Goal: Check status: Check status

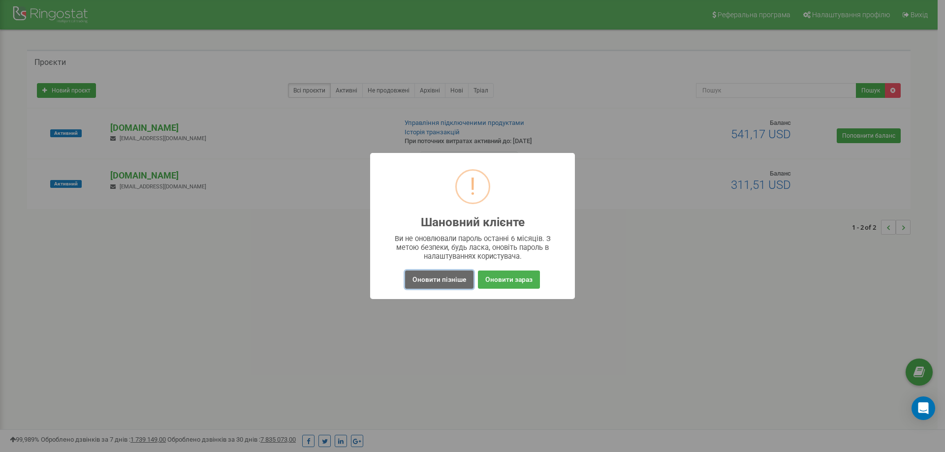
click at [453, 281] on button "Оновити пізніше" at bounding box center [439, 280] width 68 height 18
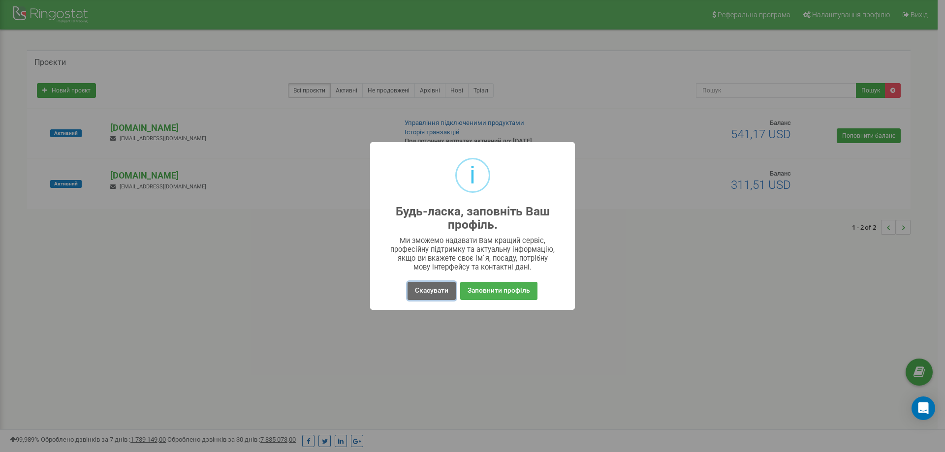
click at [439, 293] on button "Скасувати" at bounding box center [432, 291] width 48 height 18
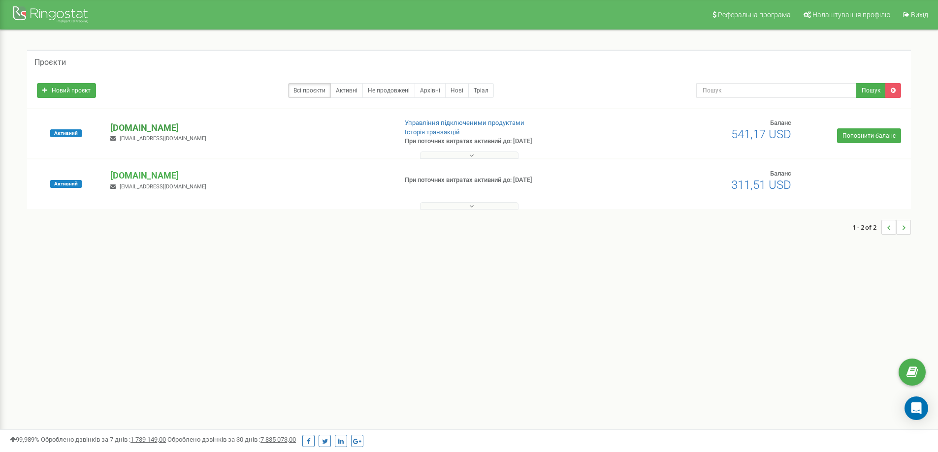
click at [153, 124] on p "[DOMAIN_NAME]" at bounding box center [249, 128] width 278 height 13
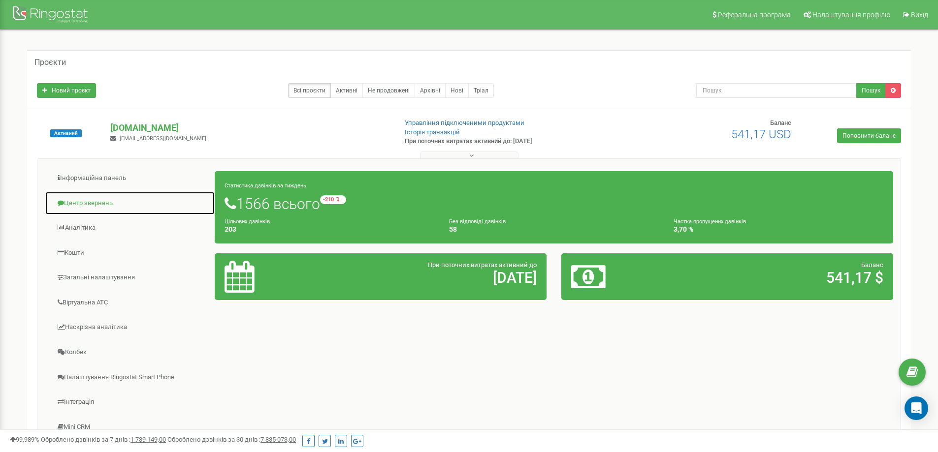
click at [100, 206] on link "Центр звернень" at bounding box center [130, 204] width 170 height 24
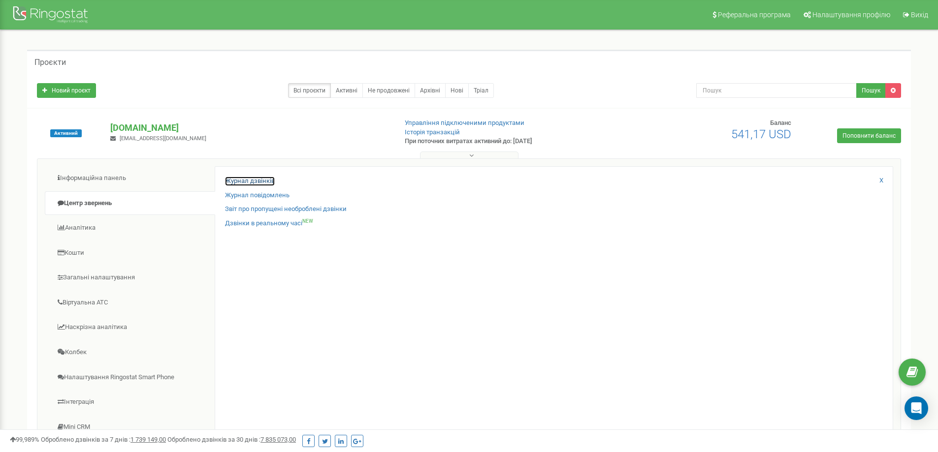
click at [251, 181] on link "Журнал дзвінків" at bounding box center [250, 181] width 50 height 9
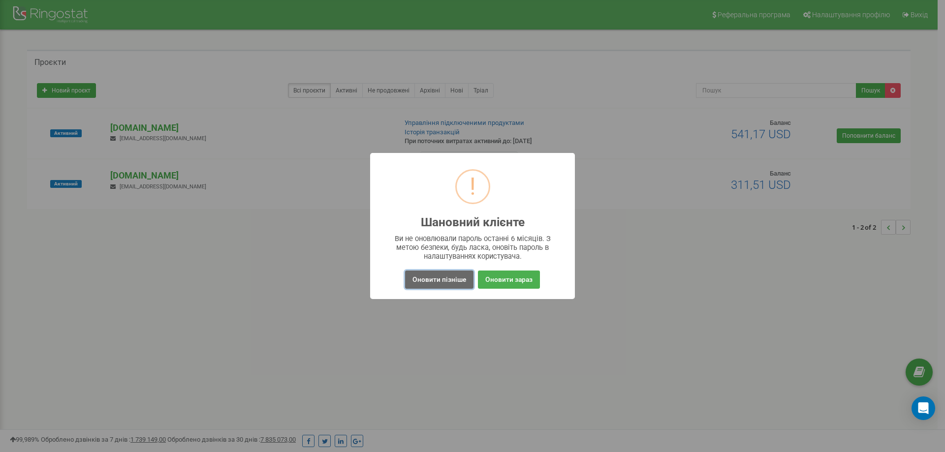
click at [451, 278] on button "Оновити пізніше" at bounding box center [439, 280] width 68 height 18
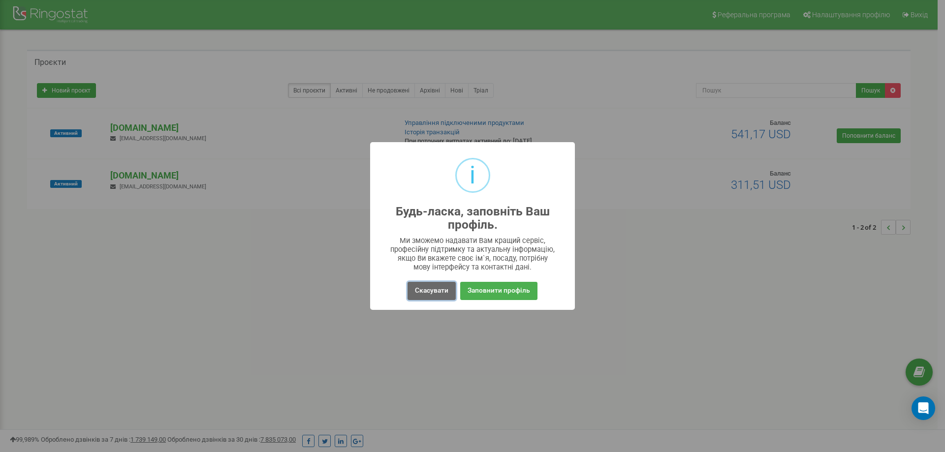
click at [429, 298] on button "Скасувати" at bounding box center [432, 291] width 48 height 18
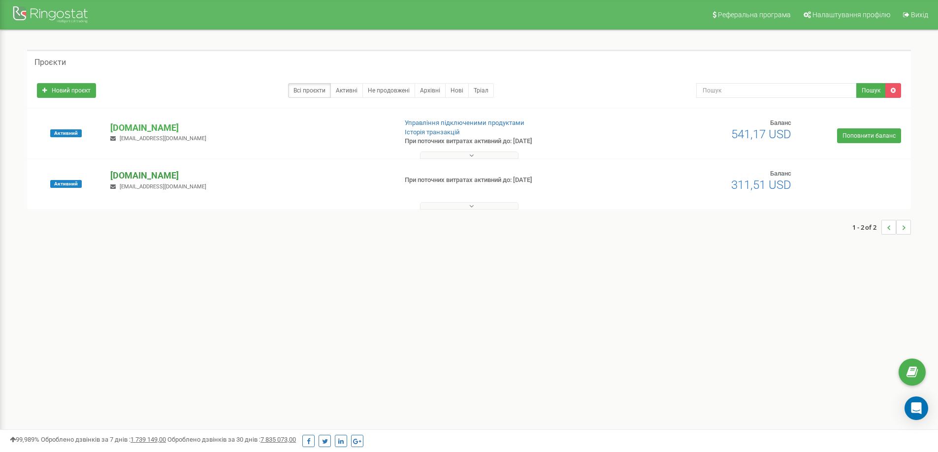
click at [127, 177] on p "[DOMAIN_NAME]" at bounding box center [249, 175] width 278 height 13
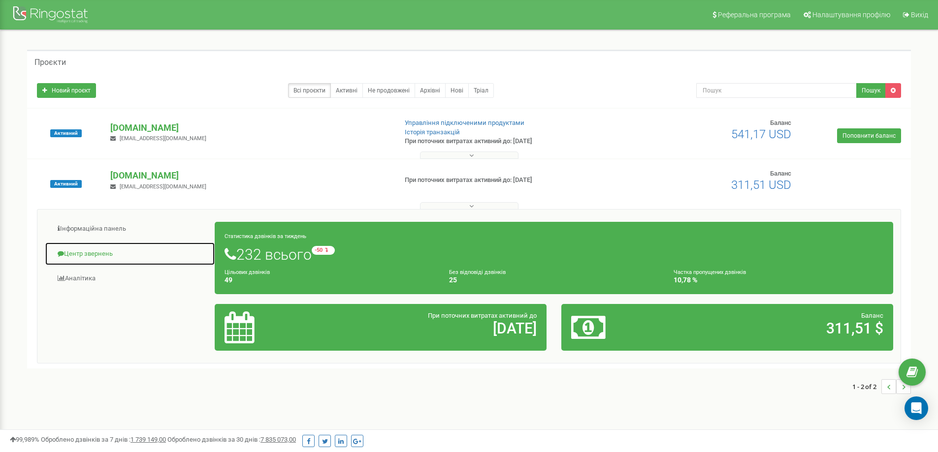
click at [114, 251] on link "Центр звернень" at bounding box center [130, 254] width 170 height 24
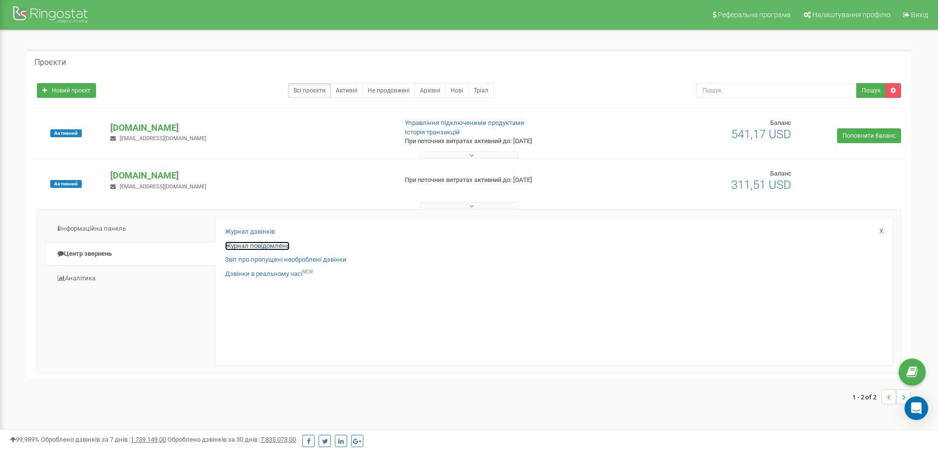
click at [269, 243] on link "Журнал повідомлень" at bounding box center [257, 246] width 64 height 9
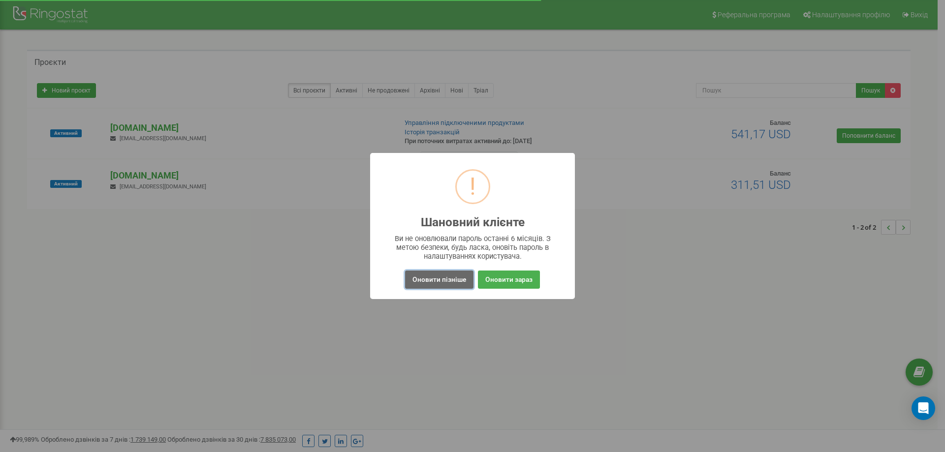
click at [426, 280] on button "Оновити пізніше" at bounding box center [439, 280] width 68 height 18
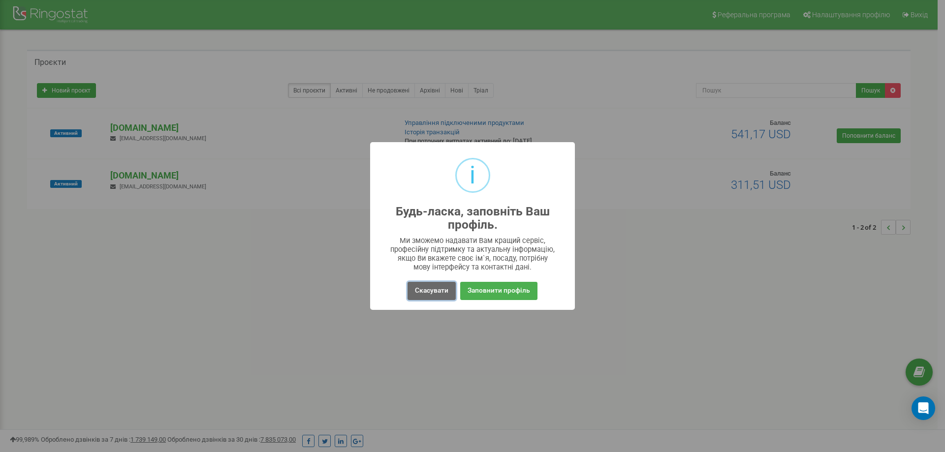
click at [452, 296] on button "Скасувати" at bounding box center [432, 291] width 48 height 18
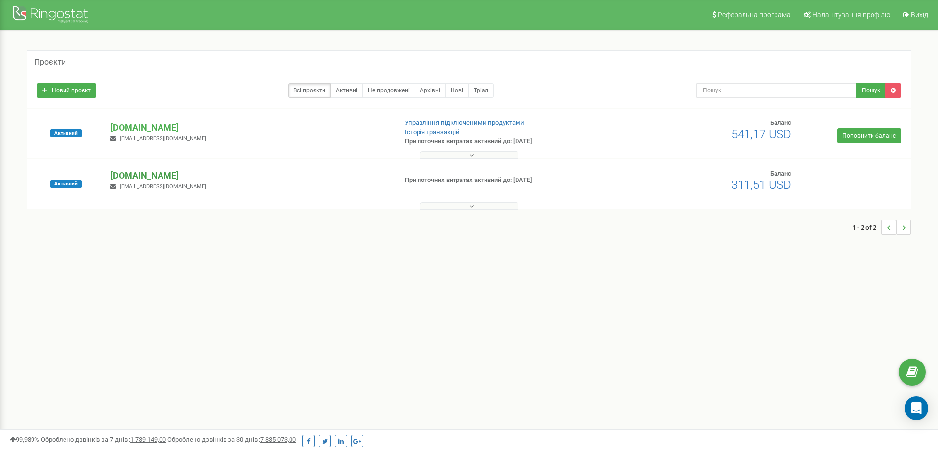
click at [138, 181] on p "[DOMAIN_NAME]" at bounding box center [249, 175] width 278 height 13
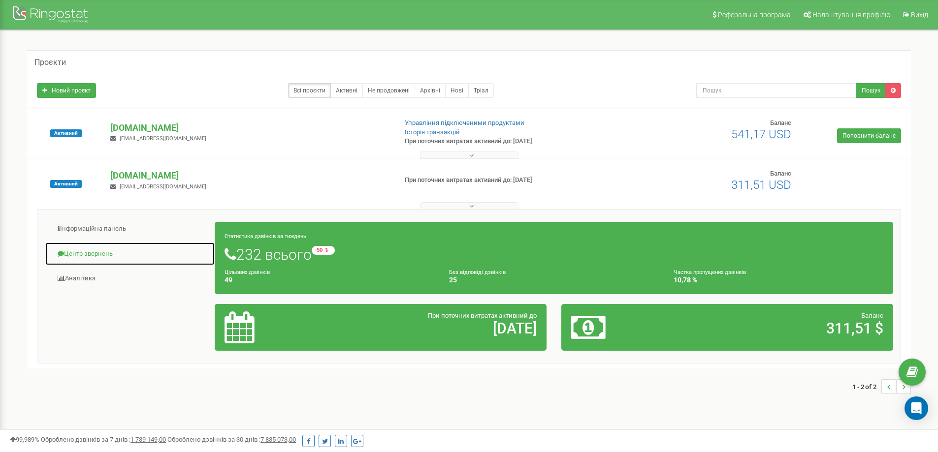
click at [119, 255] on link "Центр звернень" at bounding box center [130, 254] width 170 height 24
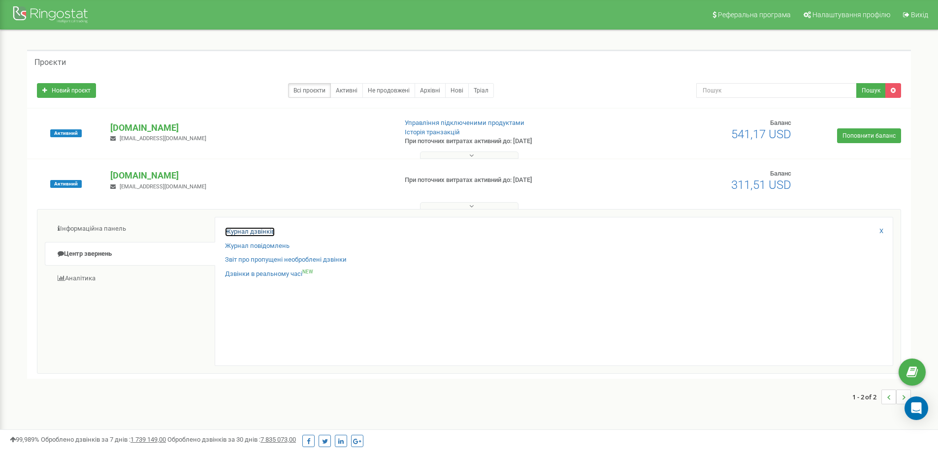
click at [265, 229] on link "Журнал дзвінків" at bounding box center [250, 231] width 50 height 9
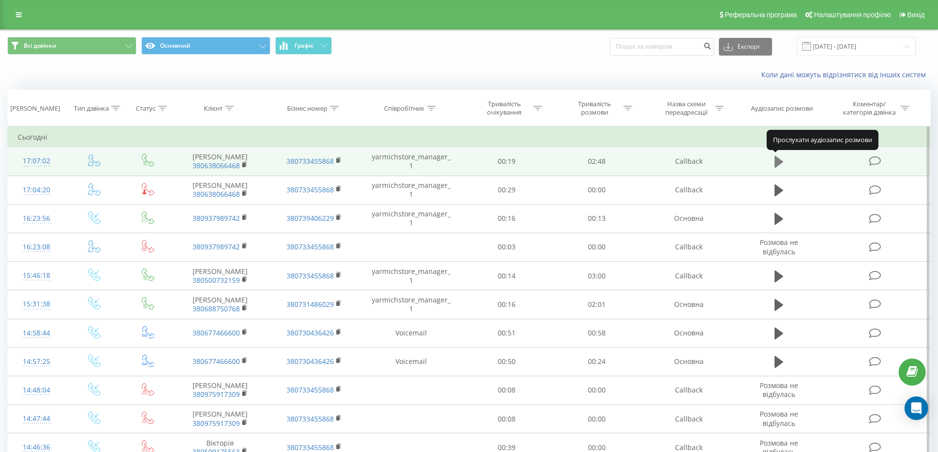
click at [779, 159] on icon at bounding box center [778, 162] width 9 height 12
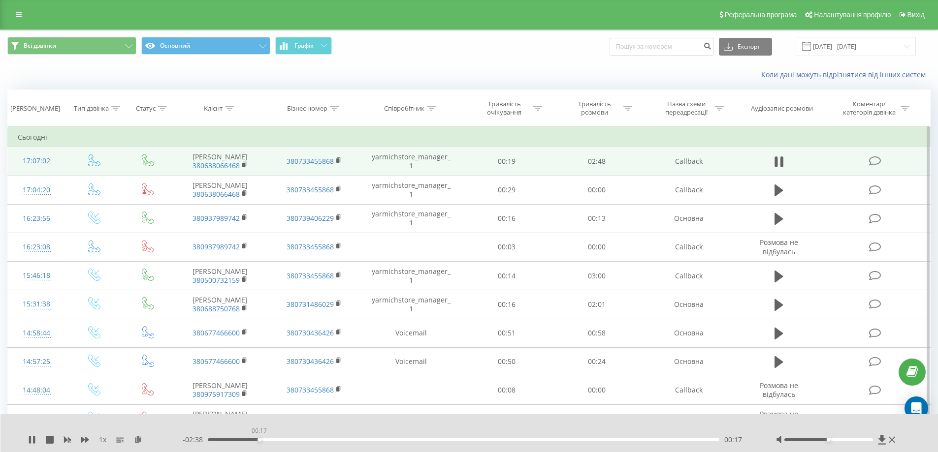
drag, startPoint x: 232, startPoint y: 443, endPoint x: 287, endPoint y: 445, distance: 54.7
click at [287, 445] on div "- 02:38 00:17 00:17" at bounding box center [467, 440] width 569 height 10
click at [246, 166] on icon at bounding box center [244, 164] width 5 height 7
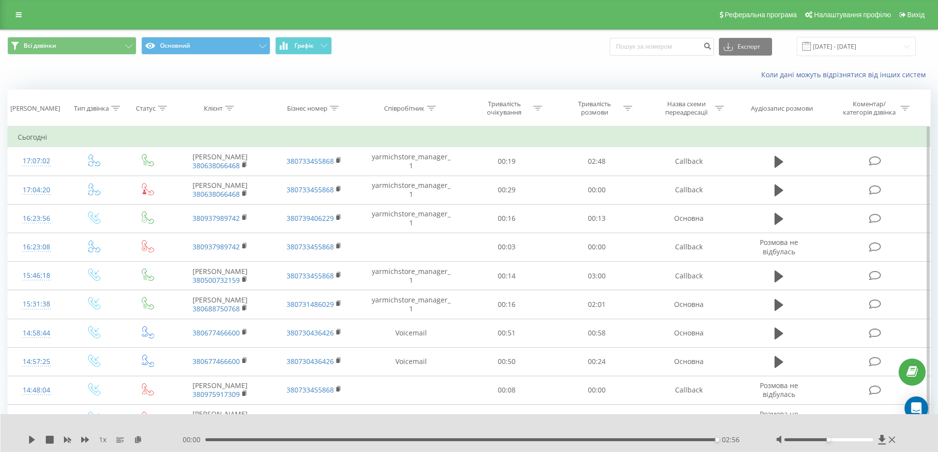
drag, startPoint x: 211, startPoint y: 164, endPoint x: 327, endPoint y: 142, distance: 118.7
click at [327, 142] on td "Сьогодні" at bounding box center [469, 138] width 923 height 20
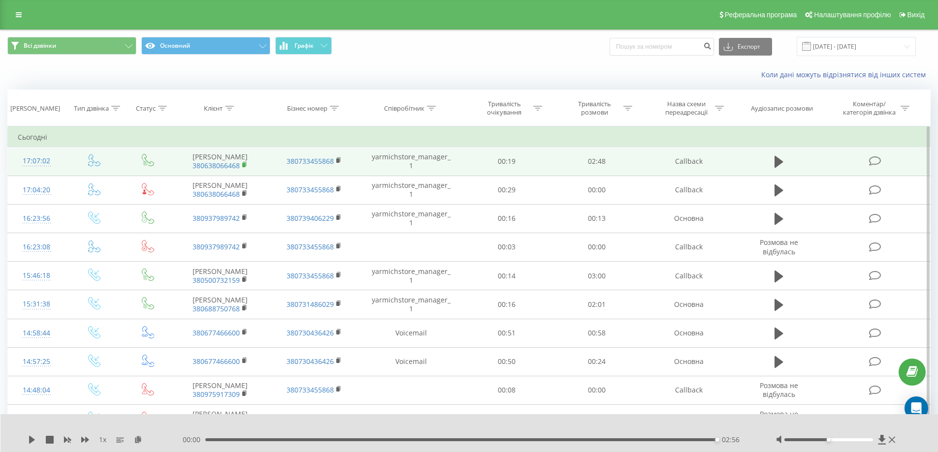
click at [244, 165] on rect at bounding box center [243, 165] width 3 height 4
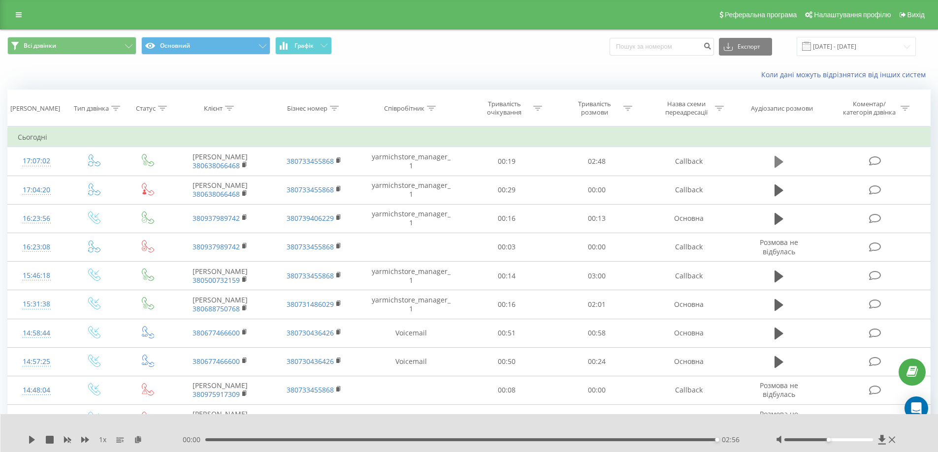
click at [774, 159] on icon at bounding box center [778, 162] width 9 height 14
click at [776, 155] on button at bounding box center [778, 162] width 15 height 15
click at [30, 440] on icon at bounding box center [32, 440] width 6 height 8
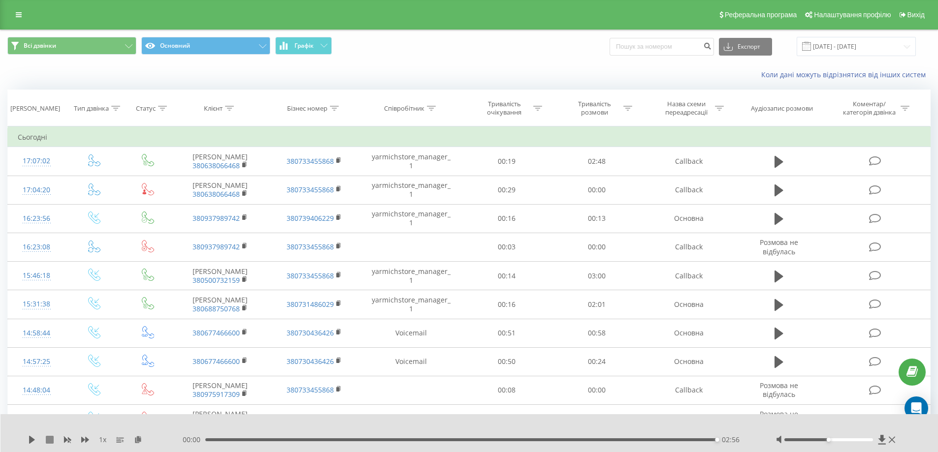
click at [48, 440] on icon at bounding box center [50, 440] width 8 height 8
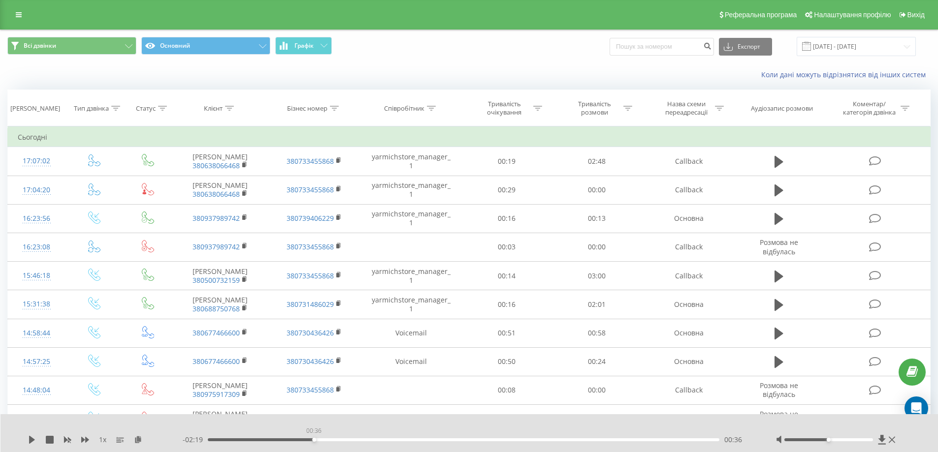
click at [314, 441] on div "00:36" at bounding box center [464, 440] width 512 height 3
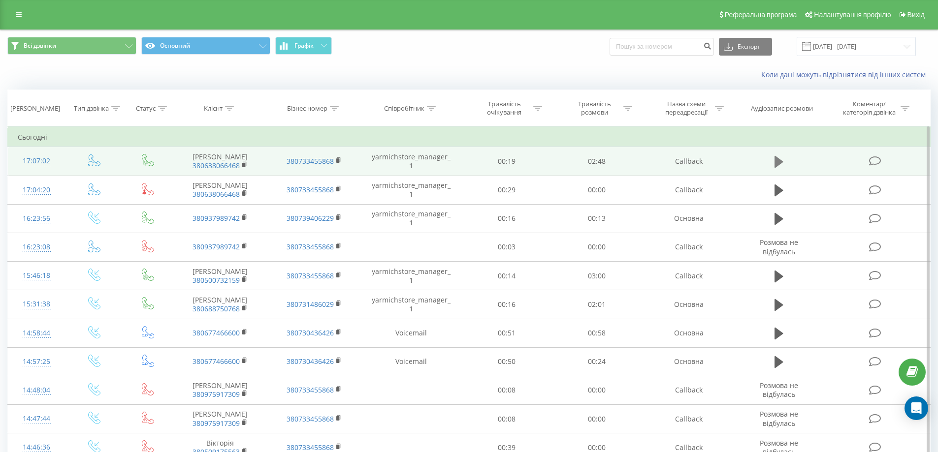
click at [778, 166] on icon at bounding box center [778, 162] width 9 height 14
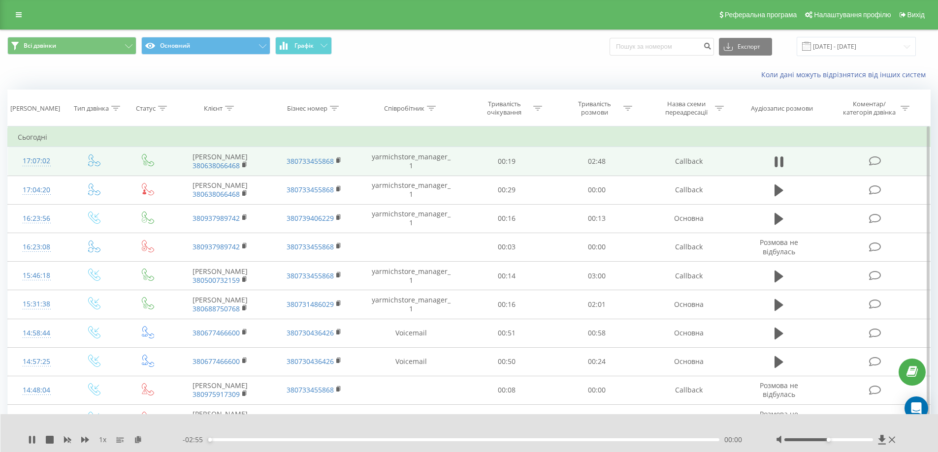
click at [295, 438] on div "- 02:55 00:00 00:00" at bounding box center [467, 440] width 569 height 10
click at [293, 440] on div "00:01" at bounding box center [464, 440] width 512 height 3
click at [398, 439] on div "00:52" at bounding box center [464, 440] width 512 height 3
click at [412, 439] on div "01:06" at bounding box center [464, 440] width 512 height 3
click at [424, 441] on div "01:14" at bounding box center [464, 440] width 512 height 3
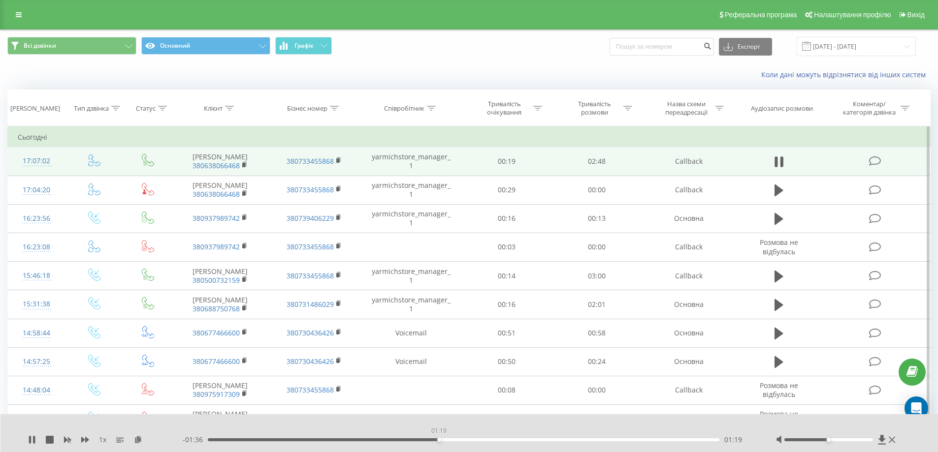
click at [439, 441] on div "01:19" at bounding box center [464, 440] width 512 height 3
click at [450, 440] on div "01:23" at bounding box center [464, 440] width 512 height 3
click at [463, 440] on div "01:28" at bounding box center [464, 440] width 512 height 3
click at [475, 440] on div "01:32" at bounding box center [464, 440] width 512 height 3
click at [517, 440] on div "01:41" at bounding box center [464, 440] width 512 height 3
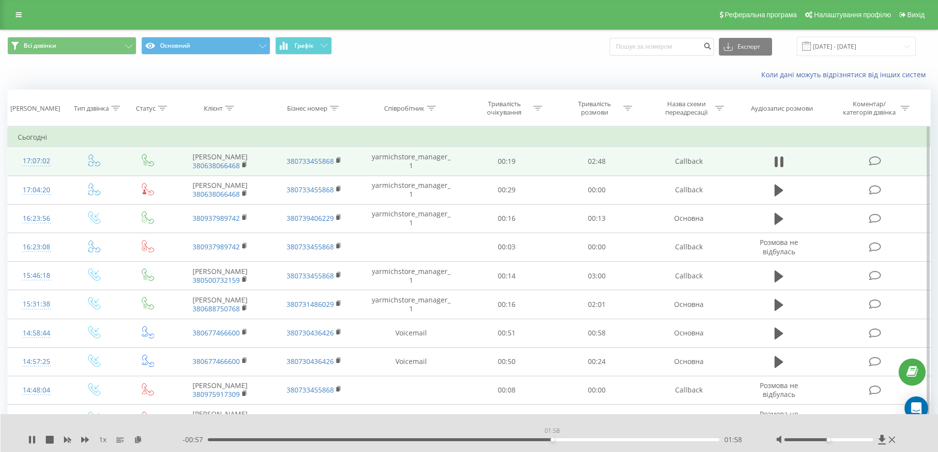
click at [552, 439] on div "01:58" at bounding box center [464, 440] width 512 height 3
click at [570, 440] on div "02:04" at bounding box center [464, 440] width 512 height 3
click at [587, 440] on div "02:10" at bounding box center [464, 440] width 512 height 3
click at [32, 440] on icon at bounding box center [32, 440] width 8 height 8
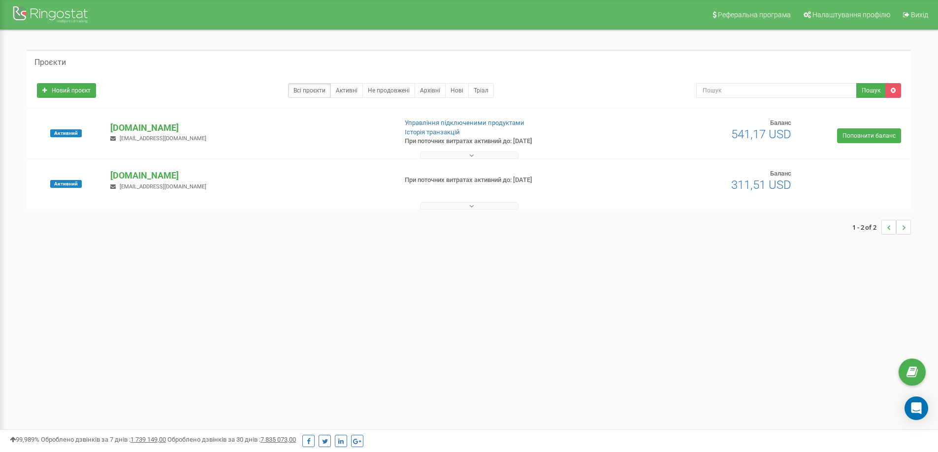
click at [158, 126] on p "[DOMAIN_NAME]" at bounding box center [249, 128] width 278 height 13
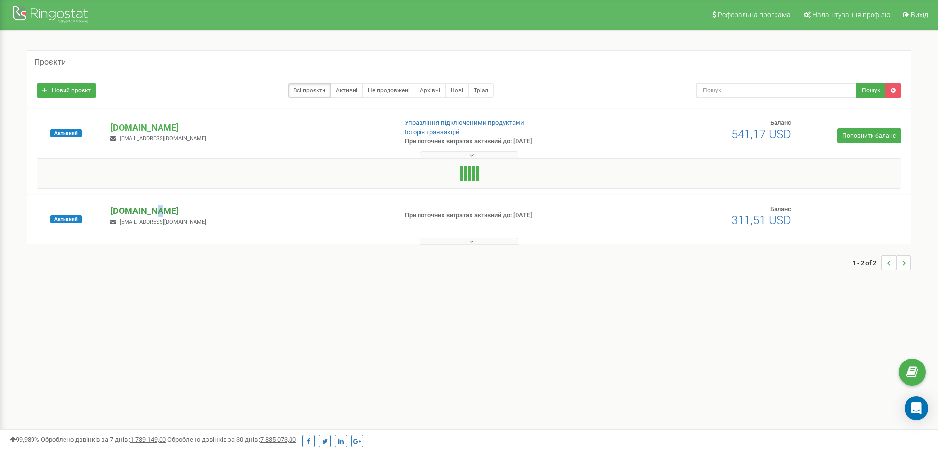
click at [151, 213] on p "[DOMAIN_NAME]" at bounding box center [249, 211] width 278 height 13
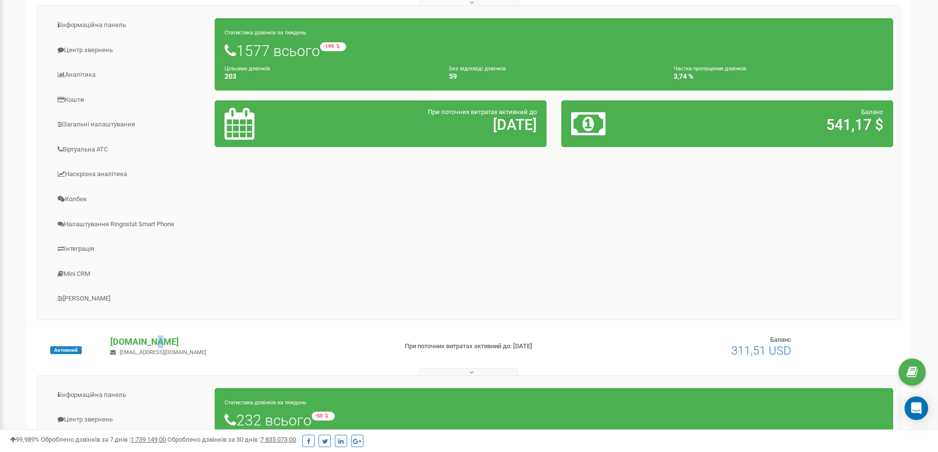
scroll to position [291, 0]
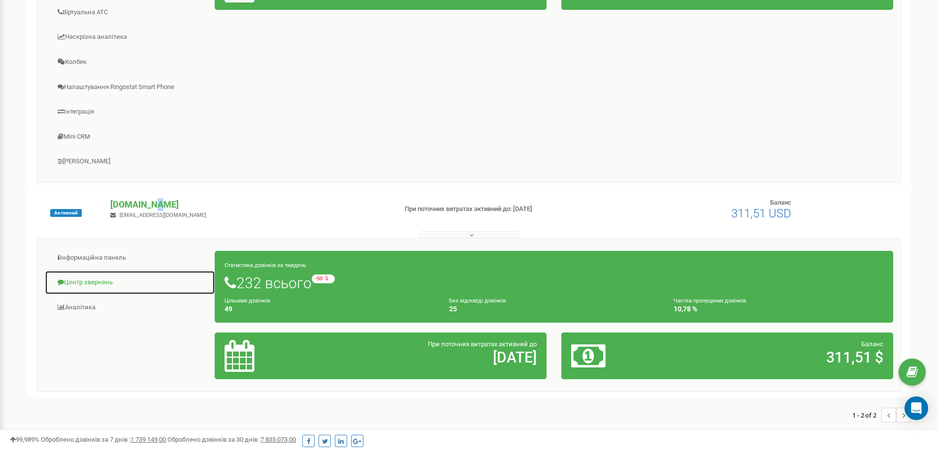
click at [100, 279] on link "Центр звернень" at bounding box center [130, 283] width 170 height 24
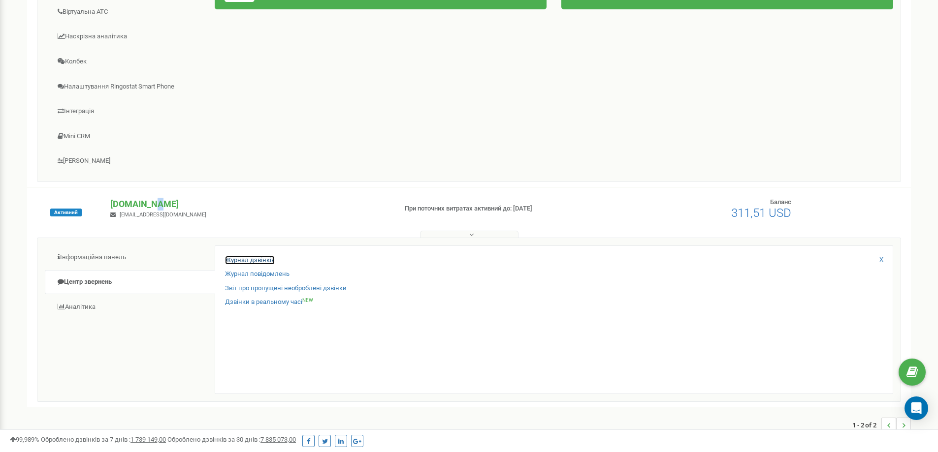
click at [259, 258] on link "Журнал дзвінків" at bounding box center [250, 260] width 50 height 9
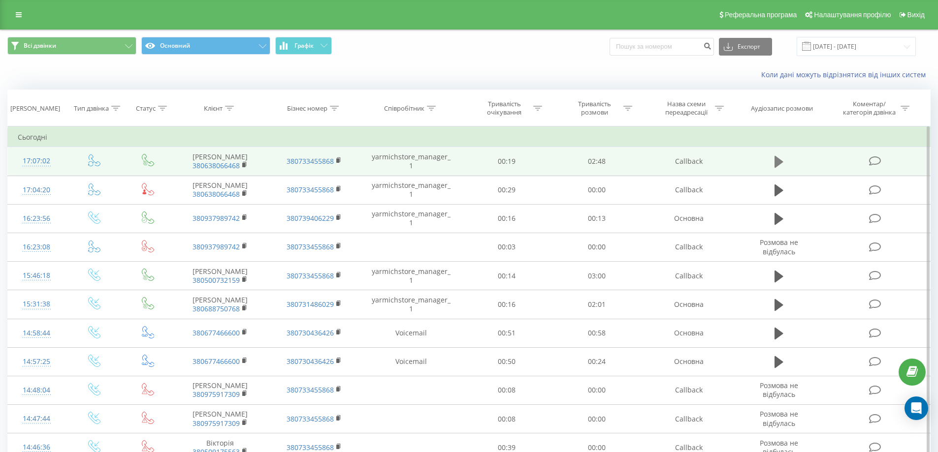
click at [775, 164] on icon at bounding box center [778, 162] width 9 height 12
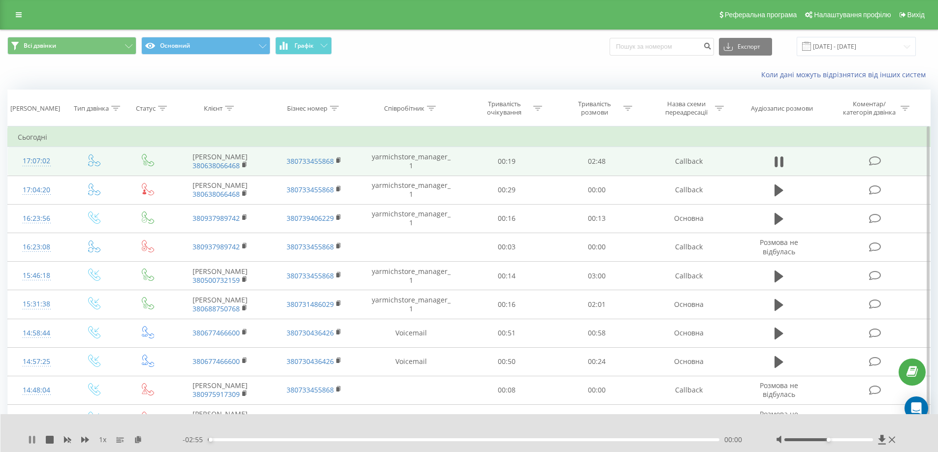
click at [30, 440] on icon at bounding box center [30, 440] width 2 height 8
click at [338, 159] on rect at bounding box center [337, 161] width 3 height 4
click at [338, 160] on rect at bounding box center [337, 161] width 3 height 4
click at [243, 165] on rect at bounding box center [243, 165] width 3 height 4
